Goal: Task Accomplishment & Management: Manage account settings

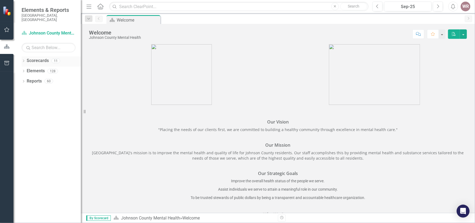
click at [24, 60] on icon "Dropdown" at bounding box center [24, 61] width 4 height 3
click at [37, 68] on link "Johnson County Mental Health" at bounding box center [55, 71] width 51 height 6
click at [26, 69] on icon "Dropdown" at bounding box center [26, 70] width 4 height 3
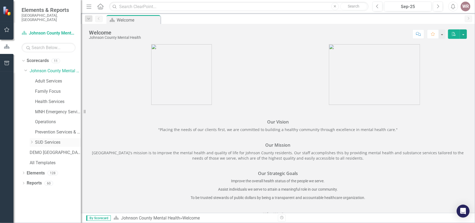
click at [34, 140] on div "Dropdown" at bounding box center [32, 142] width 5 height 5
click at [465, 7] on div "WR" at bounding box center [465, 7] width 10 height 10
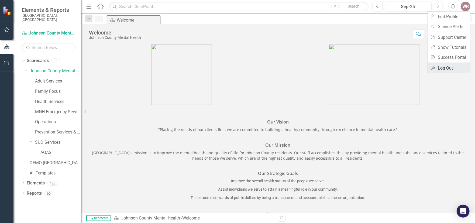
click at [446, 66] on link "Logout Log Out" at bounding box center [448, 68] width 43 height 10
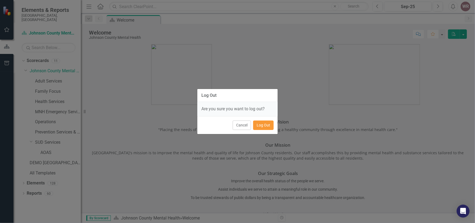
click at [262, 124] on button "Log Out" at bounding box center [263, 124] width 20 height 9
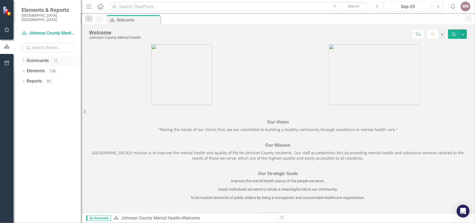
click at [26, 59] on div "Dropdown Scorecards 11" at bounding box center [51, 61] width 59 height 10
click at [24, 60] on icon "Dropdown" at bounding box center [24, 61] width 4 height 3
click at [27, 69] on icon "Dropdown" at bounding box center [26, 70] width 4 height 3
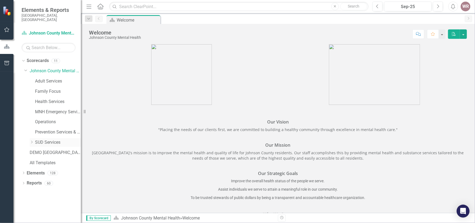
click at [30, 140] on icon "Dropdown" at bounding box center [32, 141] width 4 height 3
click at [39, 139] on link "SUD Services" at bounding box center [58, 142] width 46 height 6
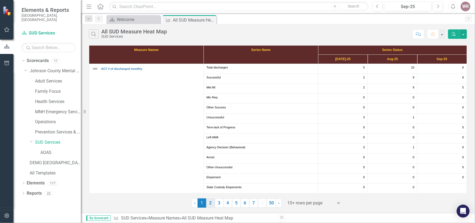
click at [210, 205] on link "2" at bounding box center [210, 202] width 9 height 9
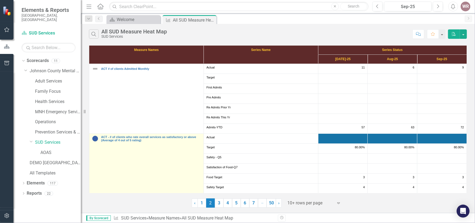
click at [161, 158] on td "ACT - # of clients who rate overall services as satisfactory or above (Average …" at bounding box center [146, 164] width 114 height 60
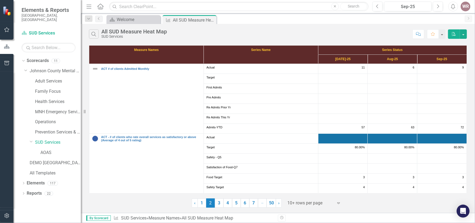
drag, startPoint x: 454, startPoint y: 34, endPoint x: 469, endPoint y: 53, distance: 23.7
click at [469, 53] on div "Search All SUD Measure Heat Map SUD Services Comment Favorite PDF Measure Names…" at bounding box center [278, 118] width 394 height 189
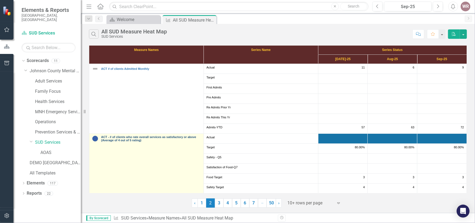
click at [118, 139] on link "ACT - # of clients who rate overall services as satisfactory or above (Average …" at bounding box center [151, 138] width 100 height 6
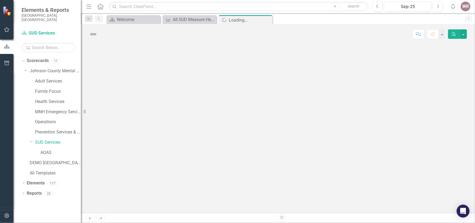
click at [118, 139] on div at bounding box center [278, 128] width 394 height 169
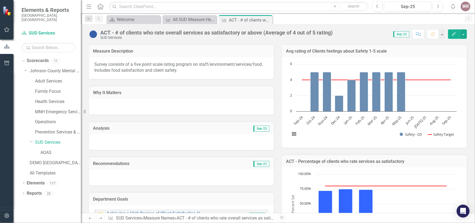
click at [453, 33] on icon "Edit" at bounding box center [453, 34] width 5 height 4
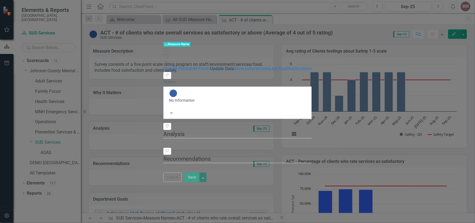
click at [210, 66] on link "Update Data" at bounding box center [222, 68] width 24 height 5
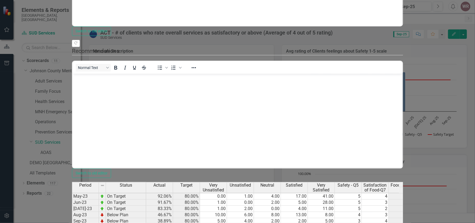
scroll to position [719, 0]
